Goal: Task Accomplishment & Management: Manage account settings

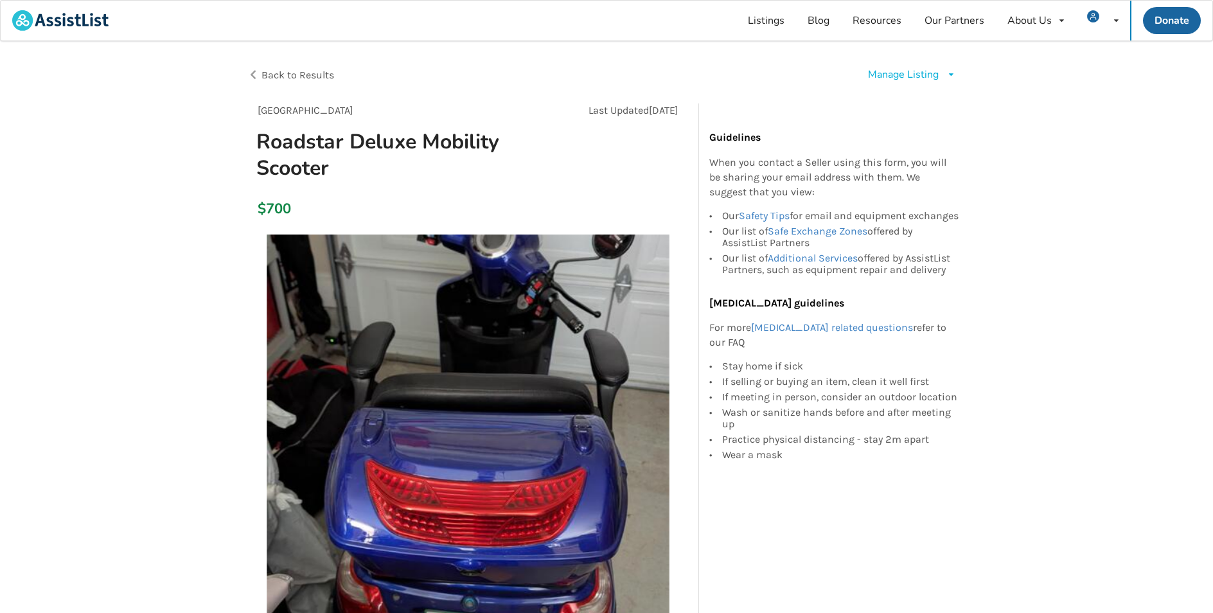
click at [913, 73] on div "Manage Listing" at bounding box center [903, 74] width 71 height 15
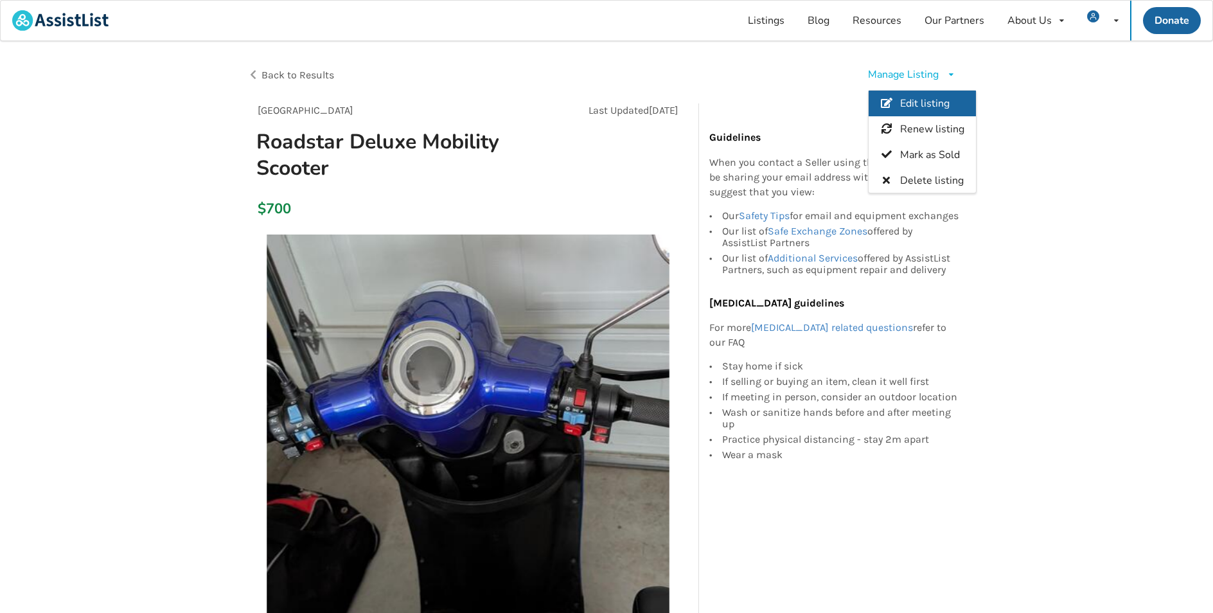
click at [902, 96] on link "Edit listing" at bounding box center [922, 104] width 107 height 26
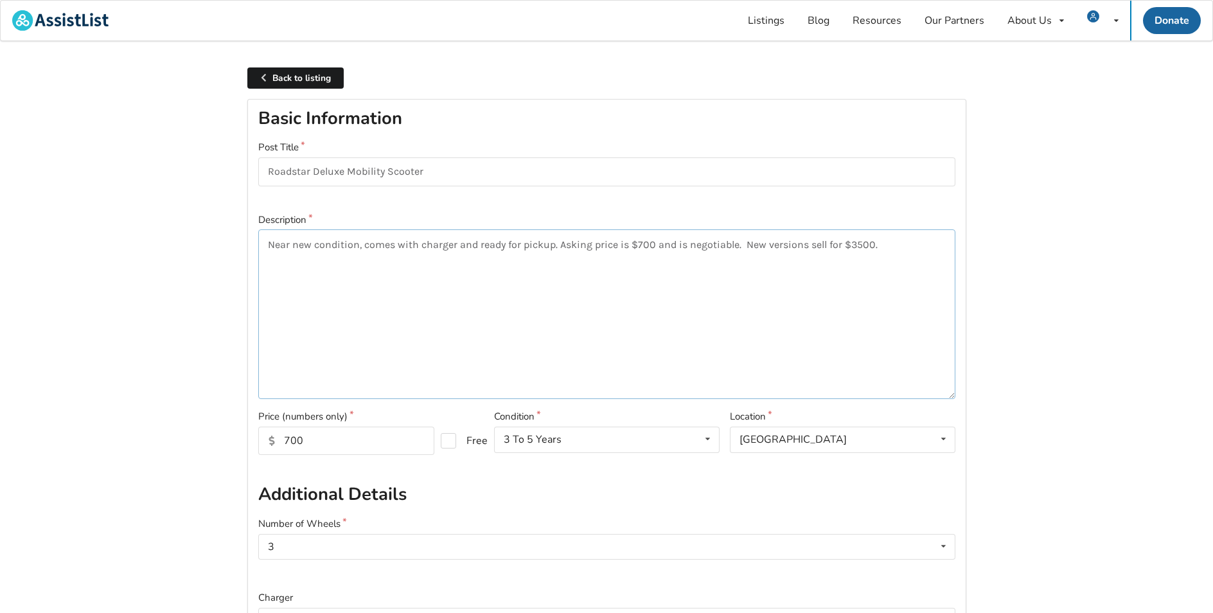
click at [640, 242] on textarea "Near new condition, comes with charger and ready for pickup. Asking price is $7…" at bounding box center [606, 314] width 697 height 170
click at [703, 276] on textarea "Near new condition, comes with charger and ready for pickup. Asking price is $5…" at bounding box center [606, 314] width 697 height 170
click at [618, 312] on textarea "Near new condition, comes with charger and ready for pickup. Asking price is $5…" at bounding box center [606, 314] width 697 height 170
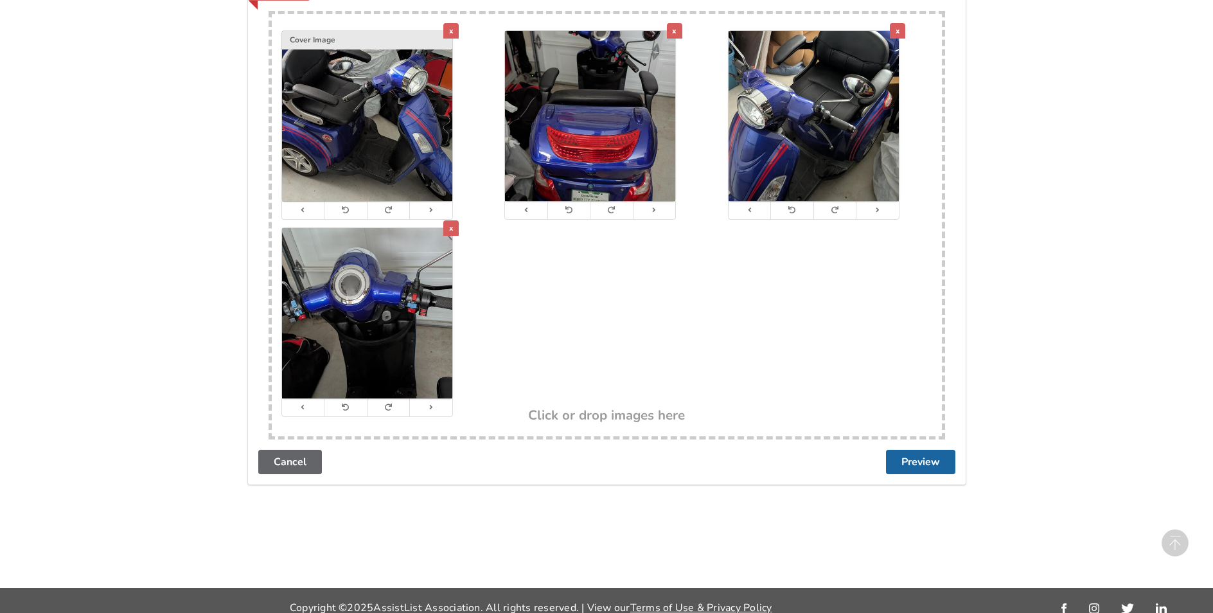
scroll to position [745, 0]
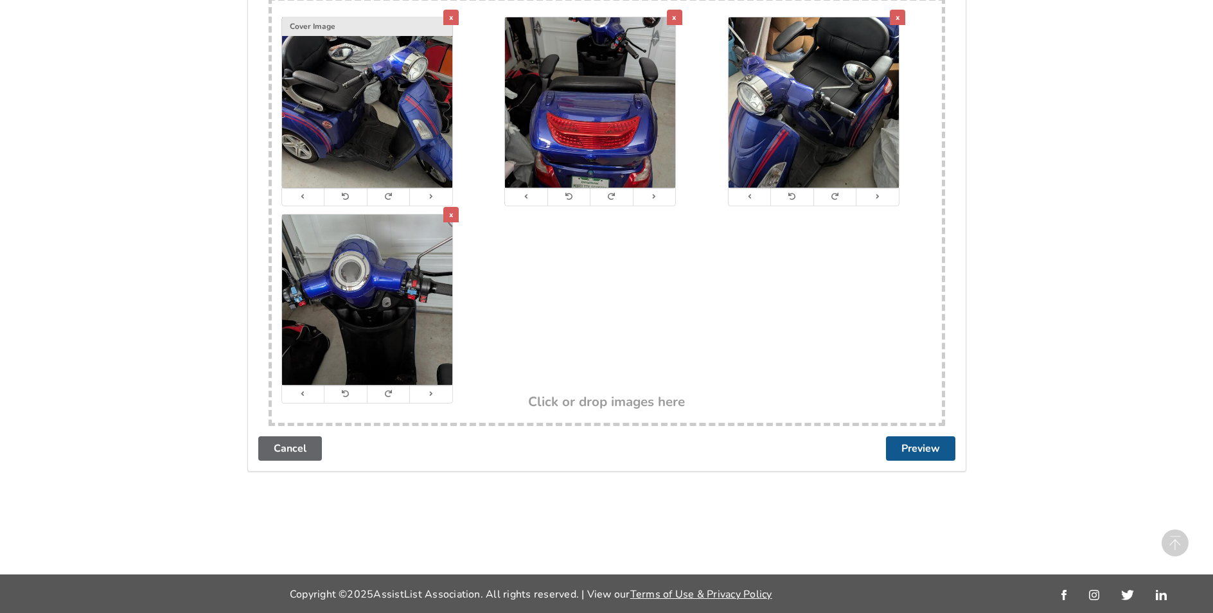
type textarea "Near new condition, comes with charger and ready for pickup. Asking price is $5…"
click at [901, 455] on button "Preview" at bounding box center [920, 448] width 69 height 24
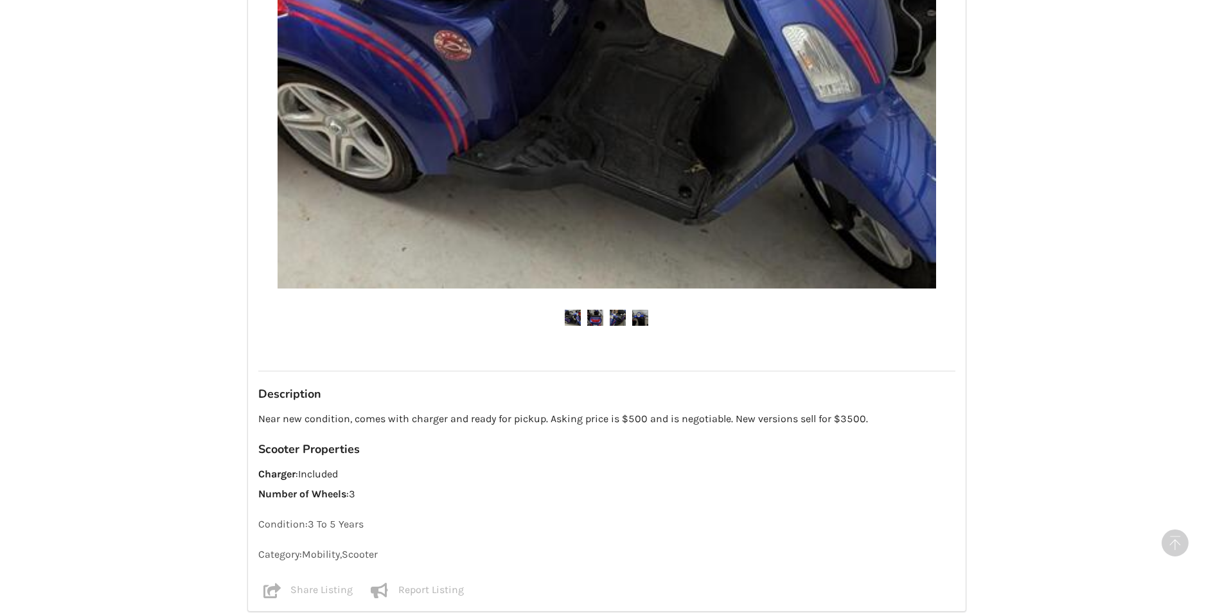
scroll to position [771, 0]
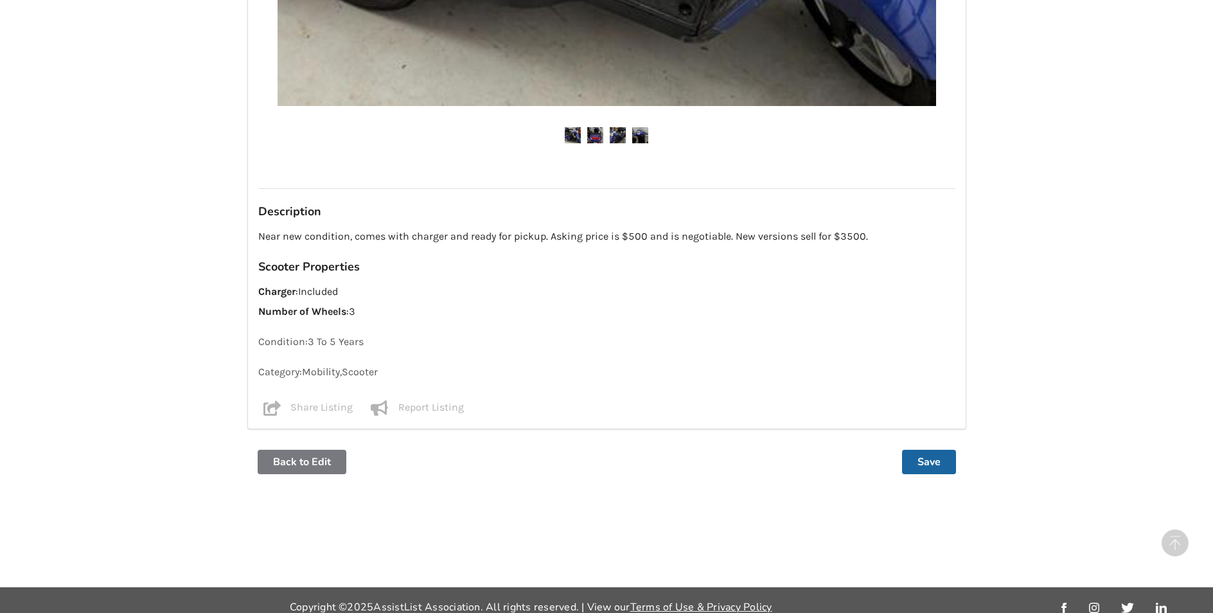
click at [335, 466] on button "Back to Edit" at bounding box center [302, 462] width 89 height 24
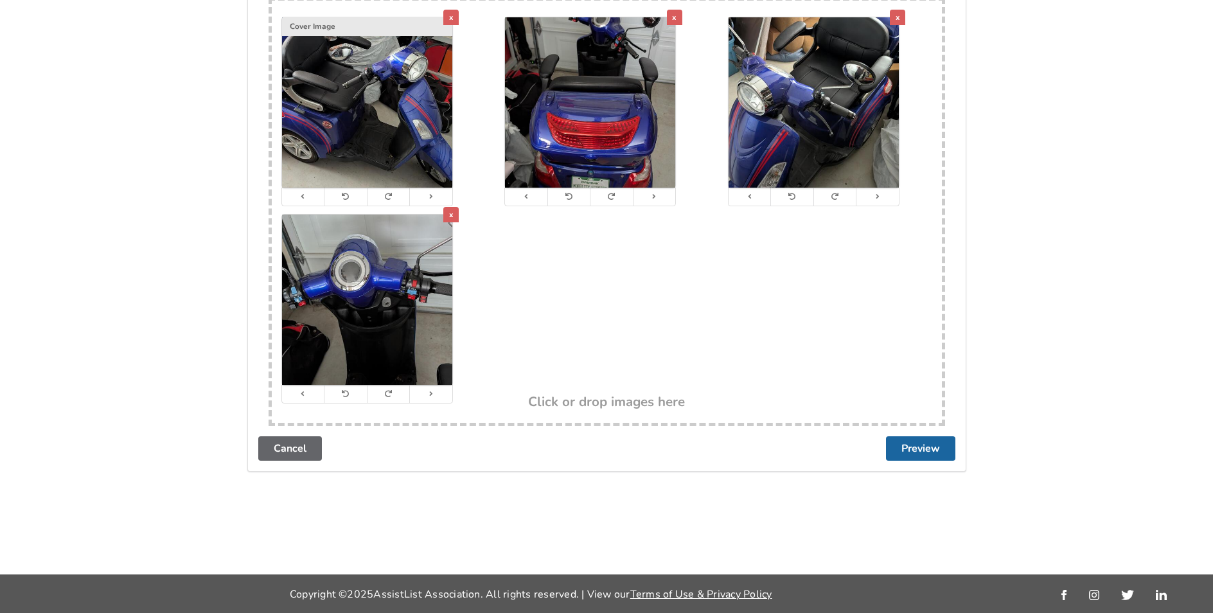
scroll to position [0, 0]
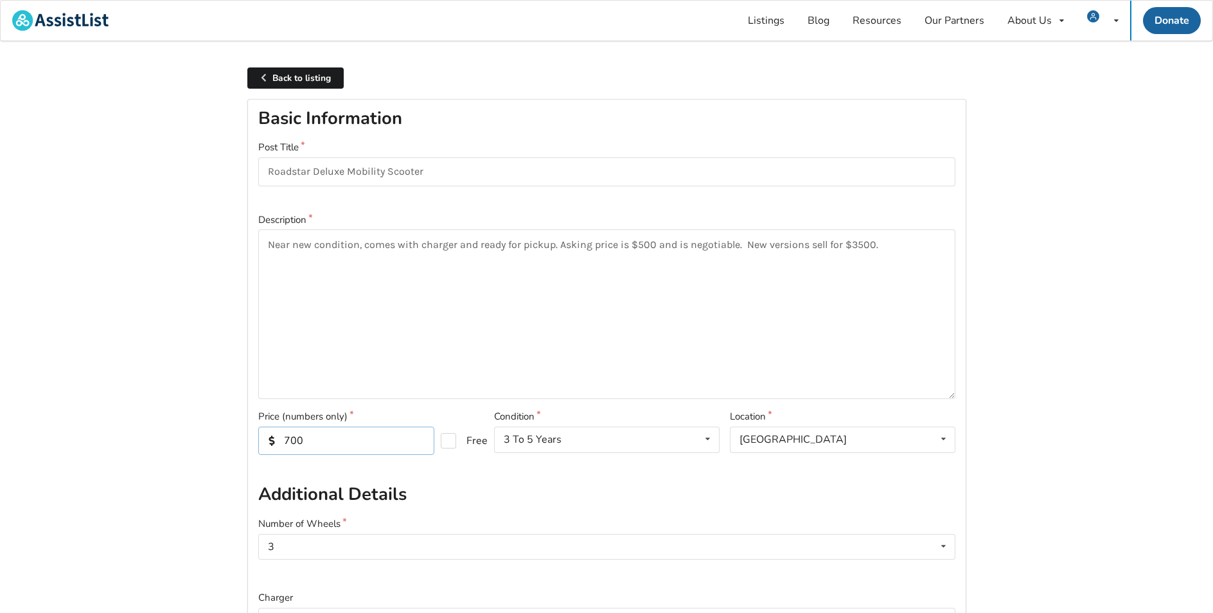
click at [290, 439] on input "700" at bounding box center [346, 441] width 176 height 28
type input "500"
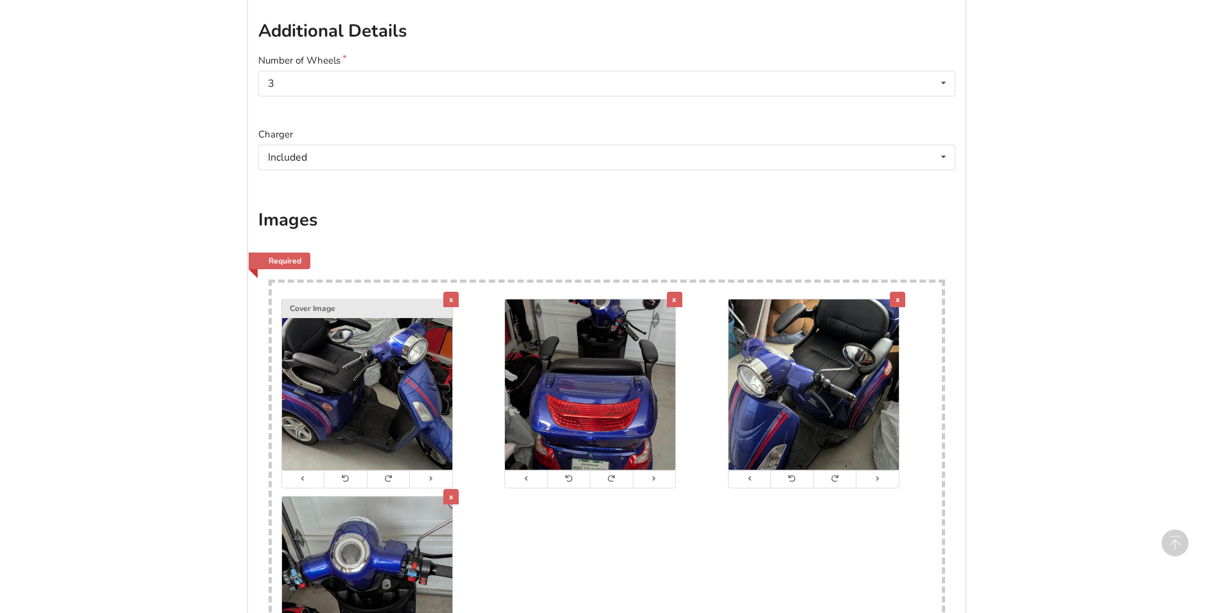
scroll to position [642, 0]
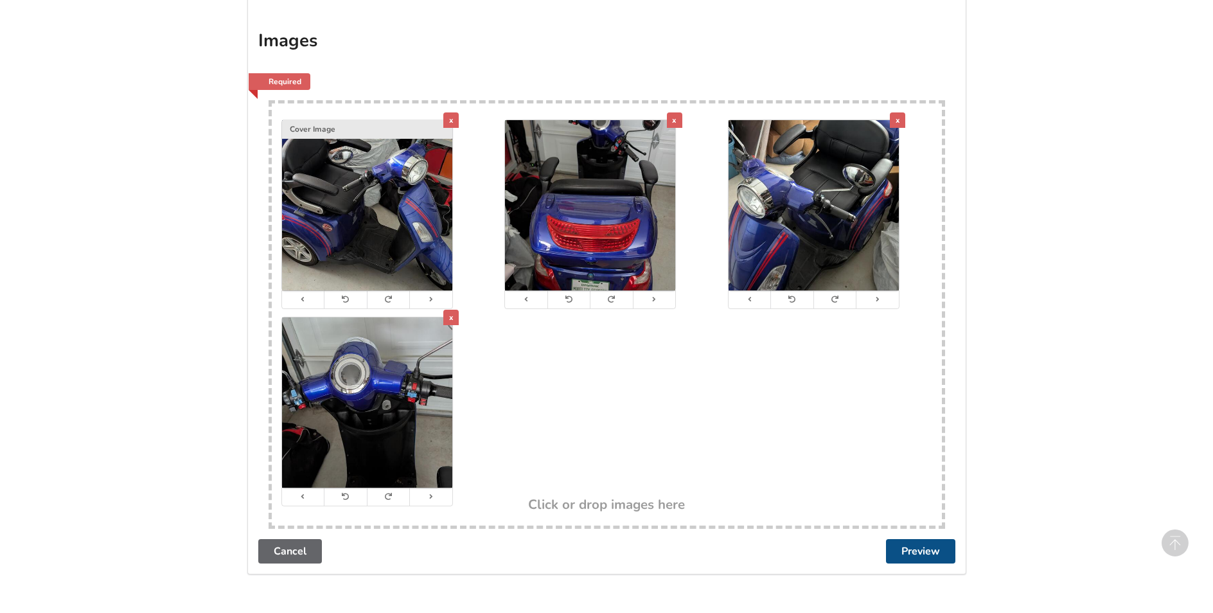
click at [911, 547] on button "Preview" at bounding box center [920, 551] width 69 height 24
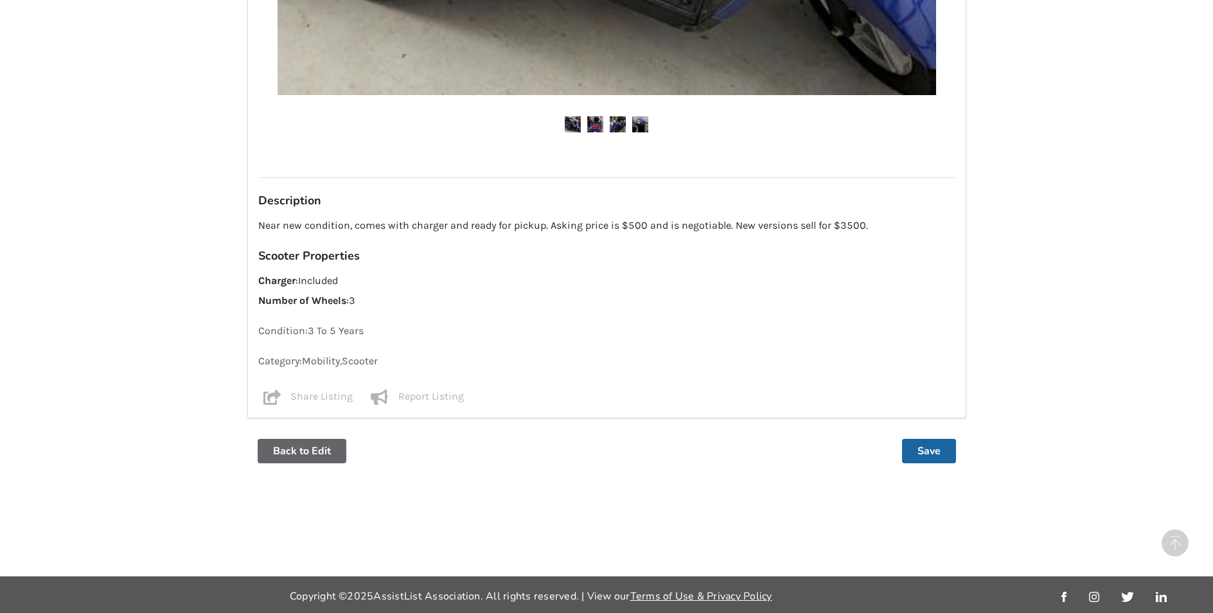
scroll to position [784, 0]
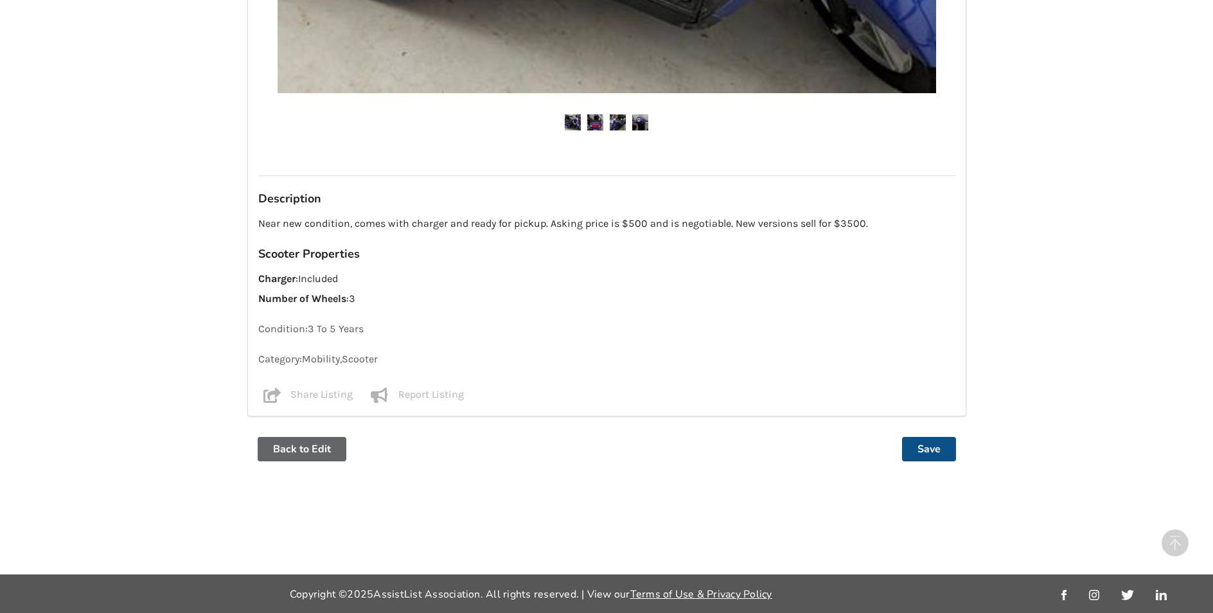
click at [928, 446] on button "Save" at bounding box center [929, 449] width 54 height 24
